Goal: Download file/media

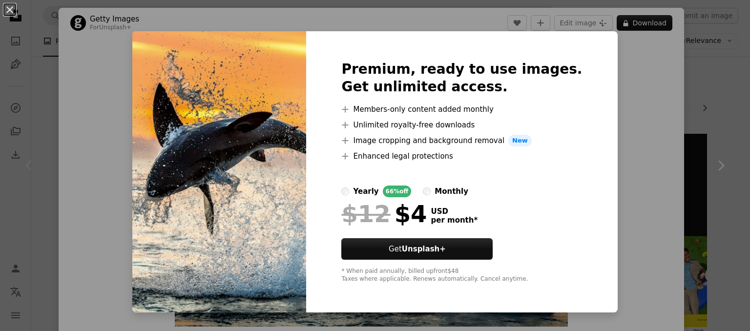
click at [659, 65] on div "An X shape Premium, ready to use images. Get unlimited access. A plus sign Memb…" at bounding box center [375, 165] width 750 height 331
click at [10, 8] on button "An X shape" at bounding box center [10, 10] width 12 height 12
click at [10, 8] on icon "Unsplash logo Unsplash Home" at bounding box center [16, 16] width 20 height 20
click at [629, 61] on div "Animal wallpaper Chevron right wallpaper animal android wallpaper nature wildli…" at bounding box center [390, 95] width 656 height 77
click at [7, 9] on icon "Unsplash logo Unsplash Home" at bounding box center [16, 16] width 20 height 20
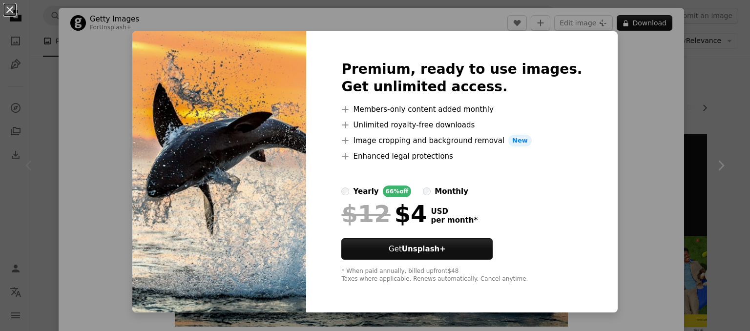
click at [7, 9] on icon "Unsplash logo Unsplash Home" at bounding box center [16, 16] width 20 height 20
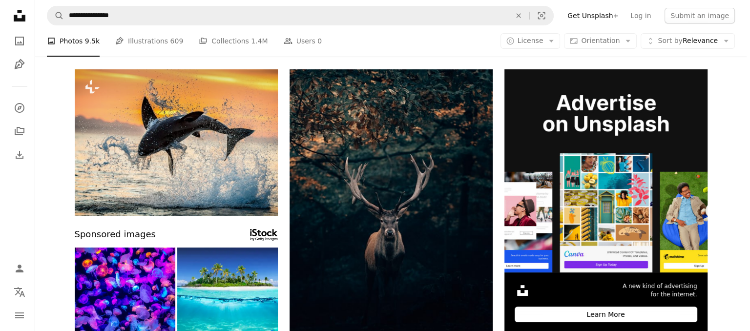
scroll to position [78, 0]
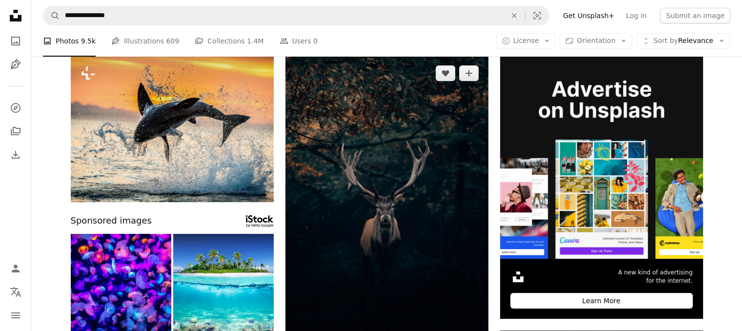
click at [453, 232] on img at bounding box center [386, 208] width 203 height 305
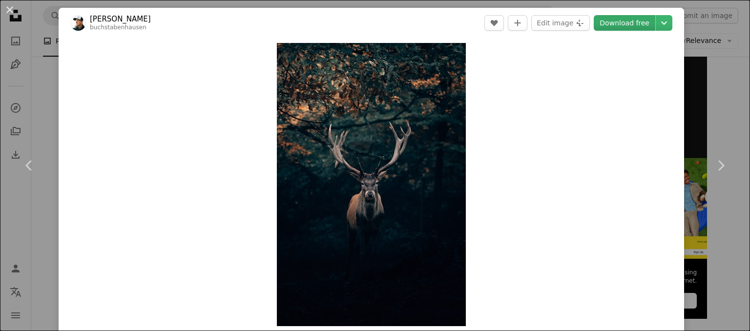
click at [615, 26] on link "Download free" at bounding box center [623, 23] width 61 height 16
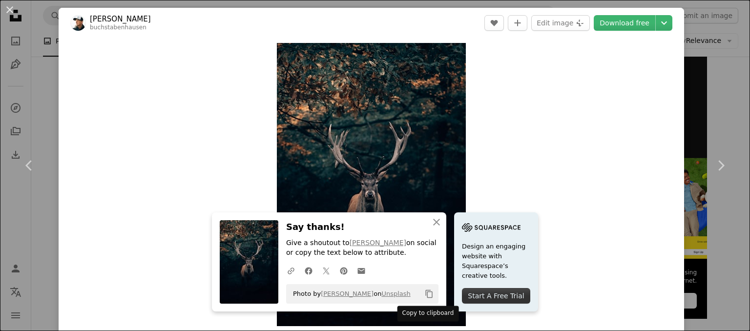
click at [422, 287] on button "Copy content" at bounding box center [429, 293] width 17 height 17
